Goal: Navigation & Orientation: Find specific page/section

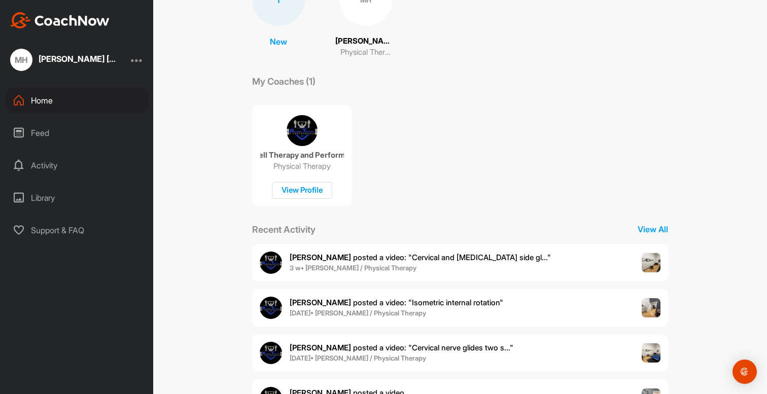
scroll to position [146, 0]
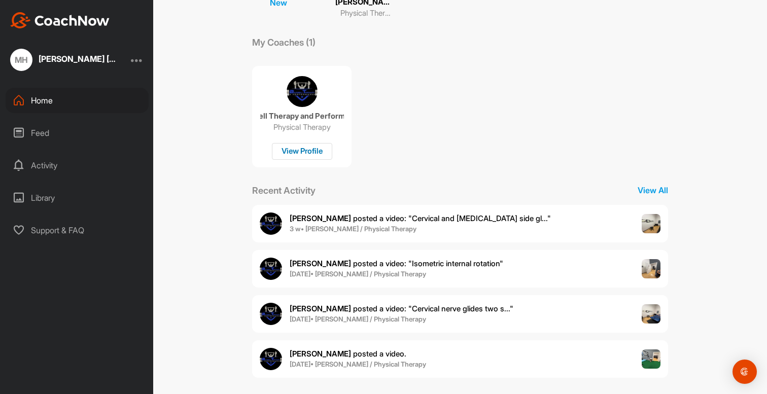
click at [303, 154] on div "View Profile" at bounding box center [302, 151] width 60 height 17
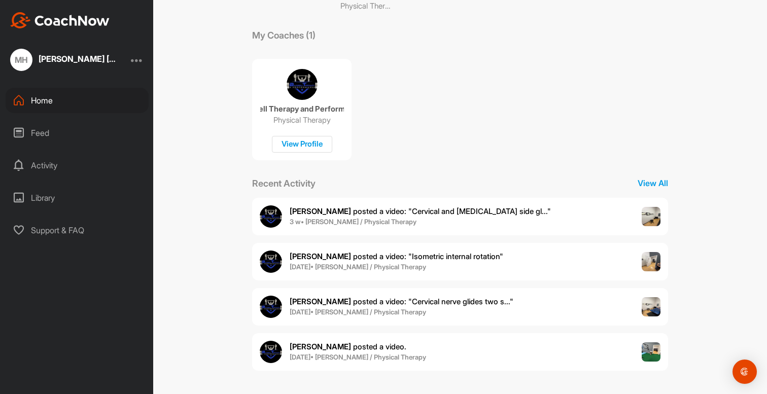
scroll to position [153, 0]
click at [356, 220] on b "3 w • [PERSON_NAME] / Physical Therapy" at bounding box center [353, 222] width 127 height 8
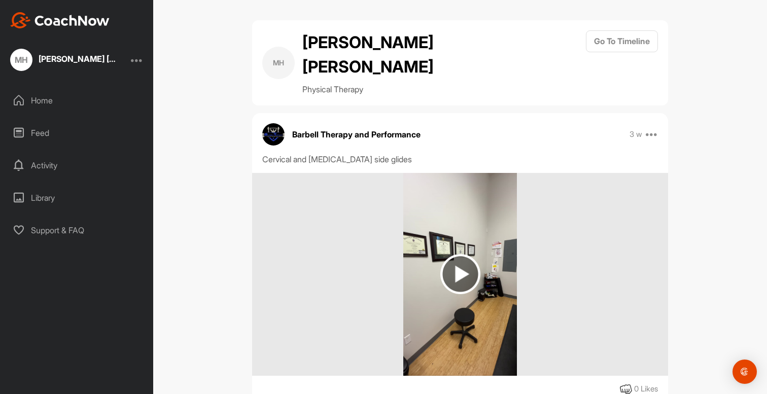
click at [39, 98] on div "Home" at bounding box center [77, 100] width 143 height 25
